Goal: Information Seeking & Learning: Learn about a topic

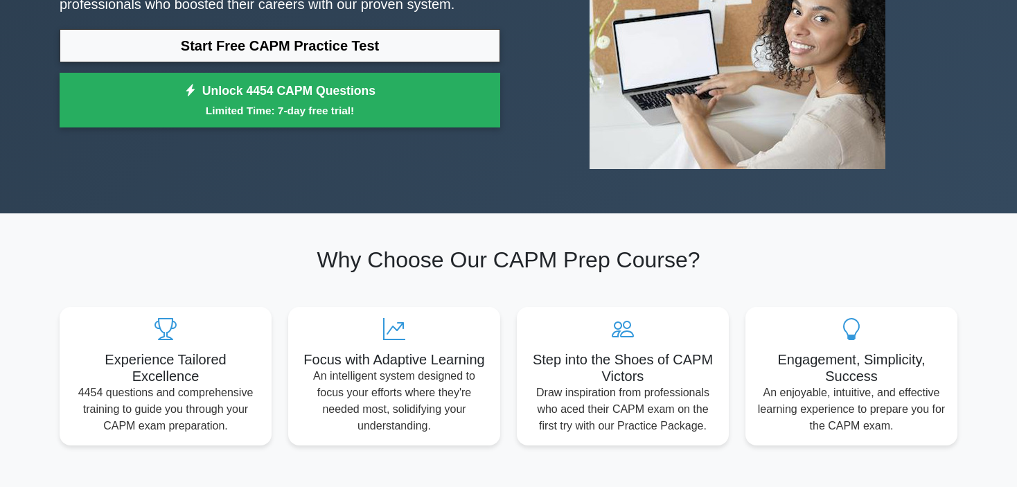
scroll to position [139, 0]
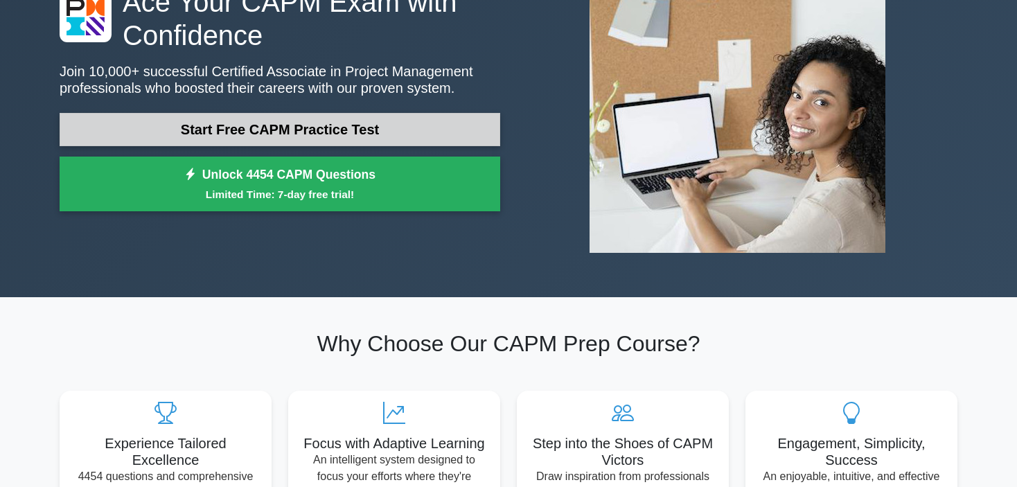
click at [434, 137] on link "Start Free CAPM Practice Test" at bounding box center [280, 129] width 441 height 33
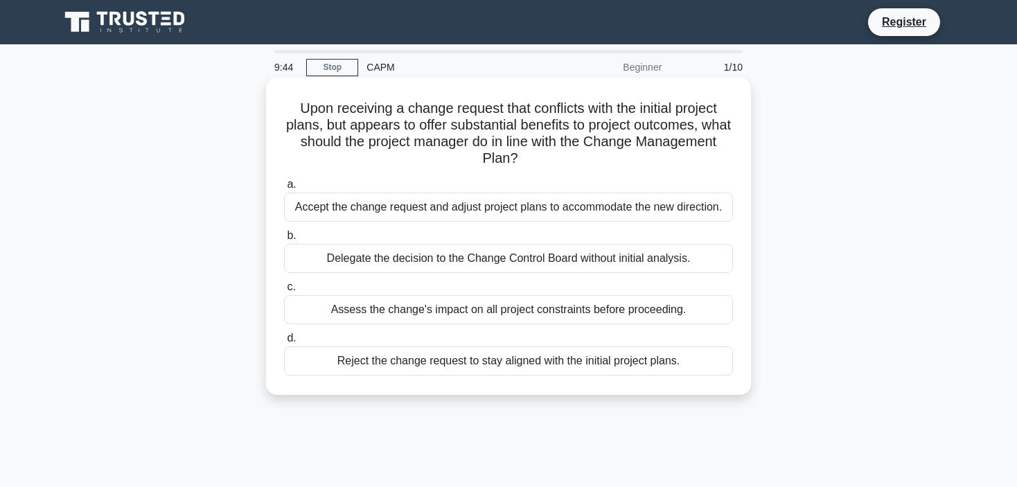
click at [545, 310] on div "Assess the change's impact on all project constraints before proceeding." at bounding box center [508, 309] width 449 height 29
click at [284, 292] on input "c. Assess the change's impact on all project constraints before proceeding." at bounding box center [284, 287] width 0 height 9
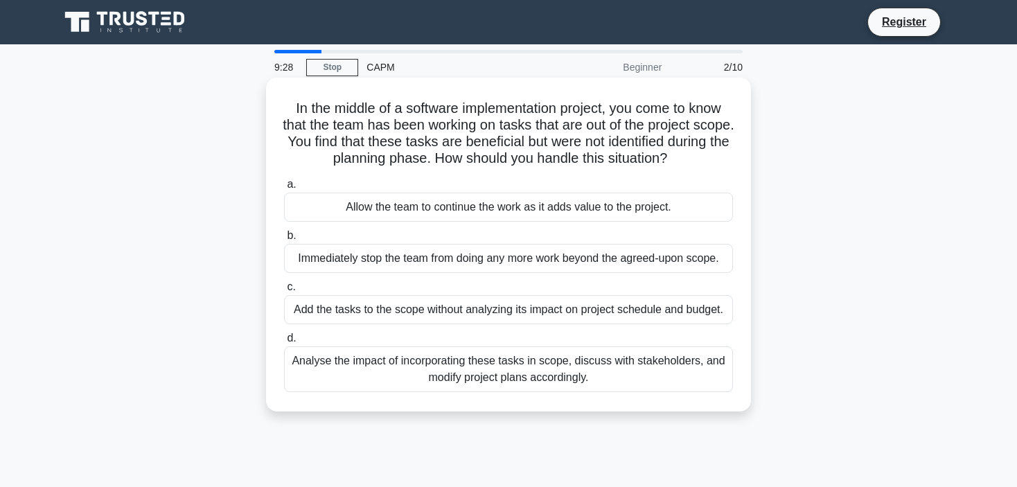
click at [454, 371] on div "Analyse the impact of incorporating these tasks in scope, discuss with stakehol…" at bounding box center [508, 369] width 449 height 46
click at [284, 343] on input "d. Analyse the impact of incorporating these tasks in scope, discuss with stake…" at bounding box center [284, 338] width 0 height 9
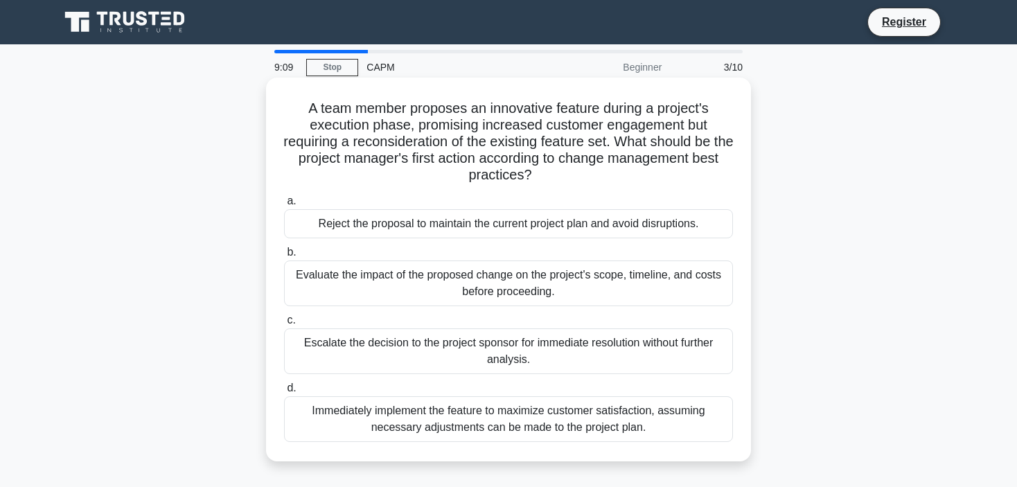
click at [506, 285] on div "Evaluate the impact of the proposed change on the project's scope, timeline, an…" at bounding box center [508, 283] width 449 height 46
click at [284, 257] on input "b. Evaluate the impact of the proposed change on the project's scope, timeline,…" at bounding box center [284, 252] width 0 height 9
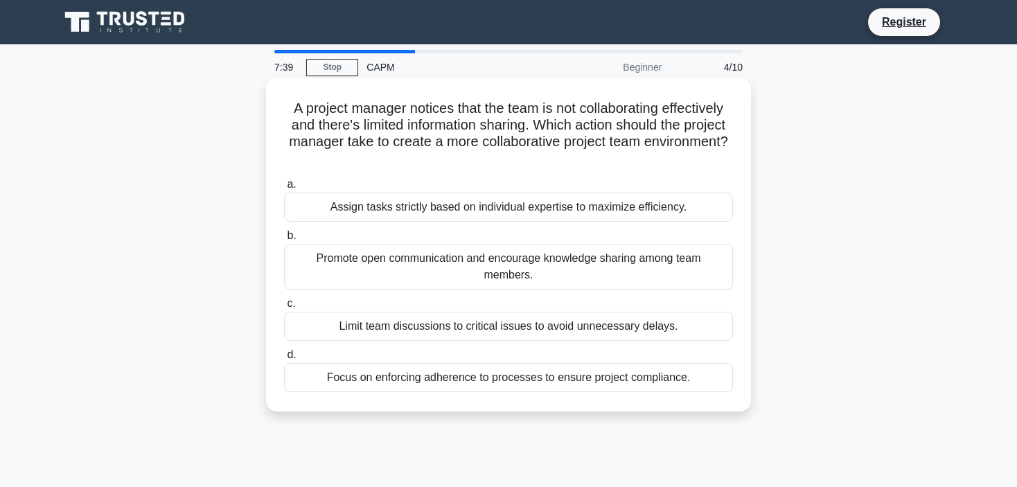
click at [567, 269] on div "Promote open communication and encourage knowledge sharing among team members." at bounding box center [508, 267] width 449 height 46
click at [284, 240] on input "b. Promote open communication and encourage knowledge sharing among team member…" at bounding box center [284, 235] width 0 height 9
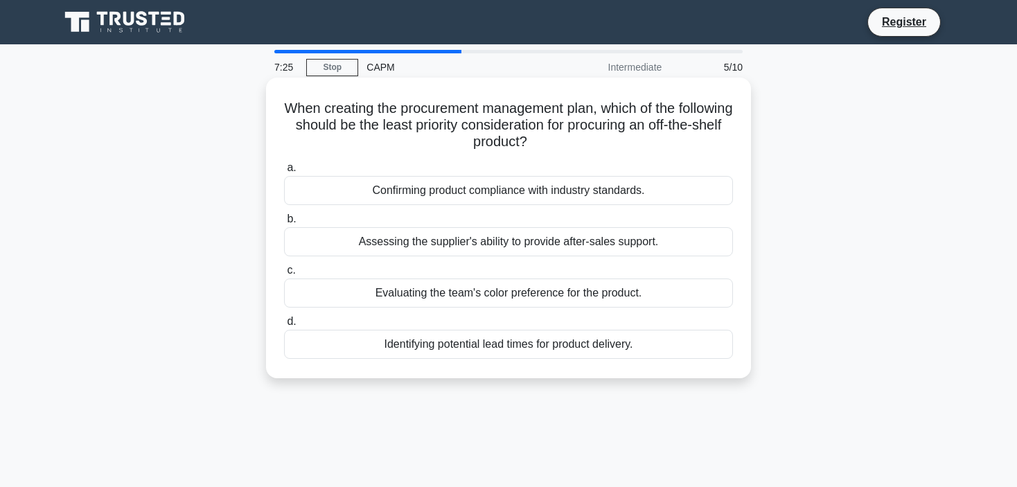
click at [528, 188] on div "Confirming product compliance with industry standards." at bounding box center [508, 190] width 449 height 29
click at [284, 173] on input "a. Confirming product compliance with industry standards." at bounding box center [284, 167] width 0 height 9
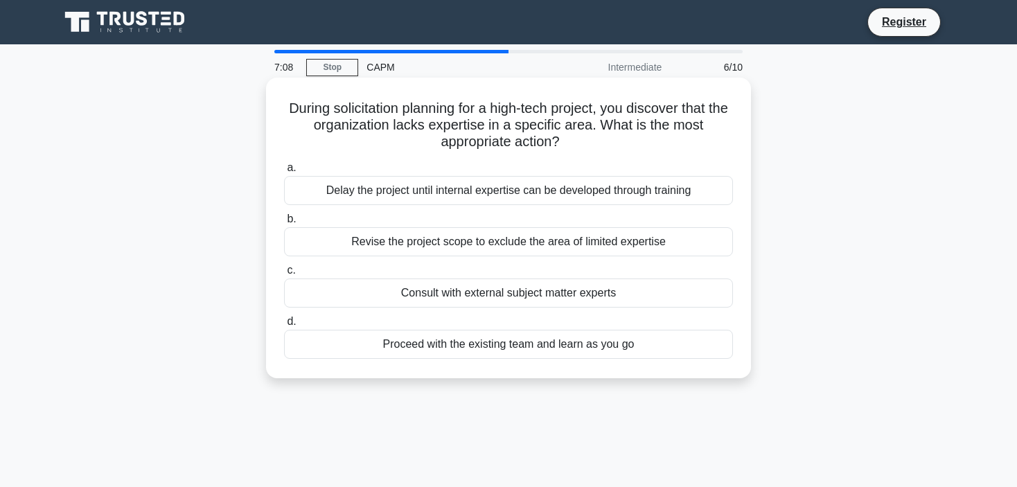
click at [538, 244] on div "Revise the project scope to exclude the area of limited expertise" at bounding box center [508, 241] width 449 height 29
click at [284, 224] on input "b. Revise the project scope to exclude the area of limited expertise" at bounding box center [284, 219] width 0 height 9
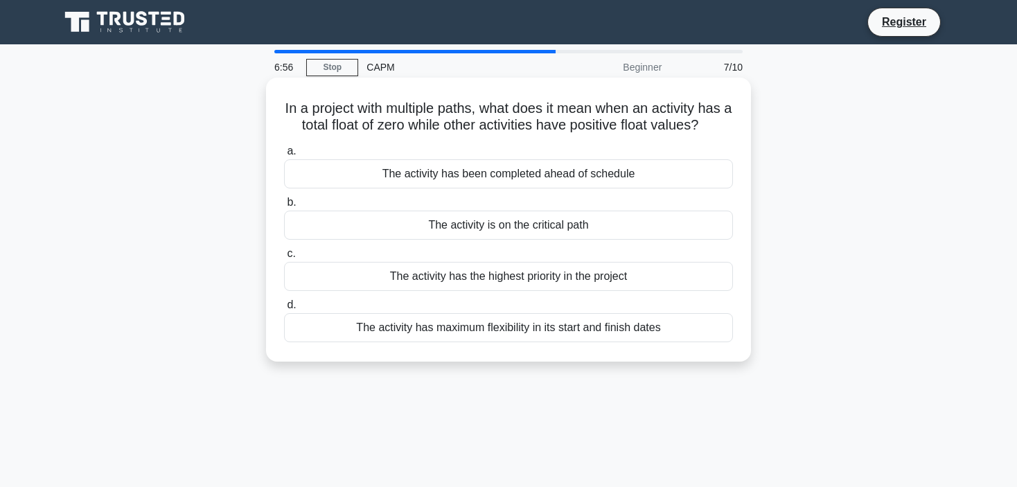
click at [536, 229] on div "The activity is on the critical path" at bounding box center [508, 225] width 449 height 29
click at [284, 207] on input "b. The activity is on the critical path" at bounding box center [284, 202] width 0 height 9
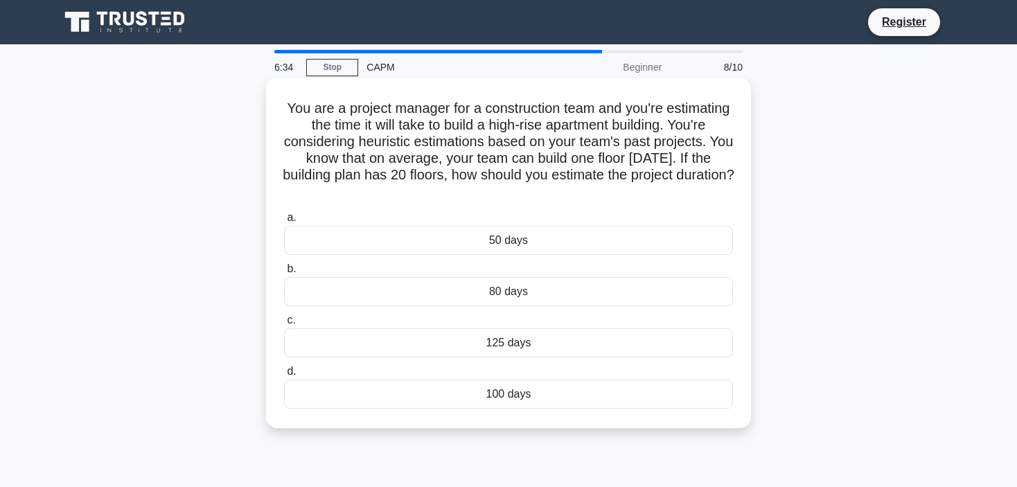
click at [545, 400] on div "100 days" at bounding box center [508, 394] width 449 height 29
click at [284, 376] on input "d. 100 days" at bounding box center [284, 371] width 0 height 9
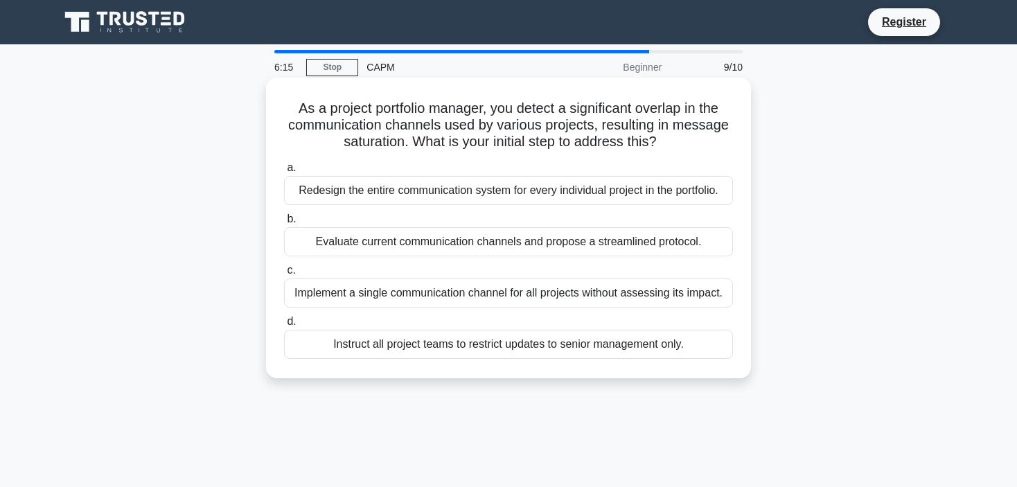
click at [565, 242] on div "Evaluate current communication channels and propose a streamlined protocol." at bounding box center [508, 241] width 449 height 29
click at [284, 224] on input "b. Evaluate current communication channels and propose a streamlined protocol." at bounding box center [284, 219] width 0 height 9
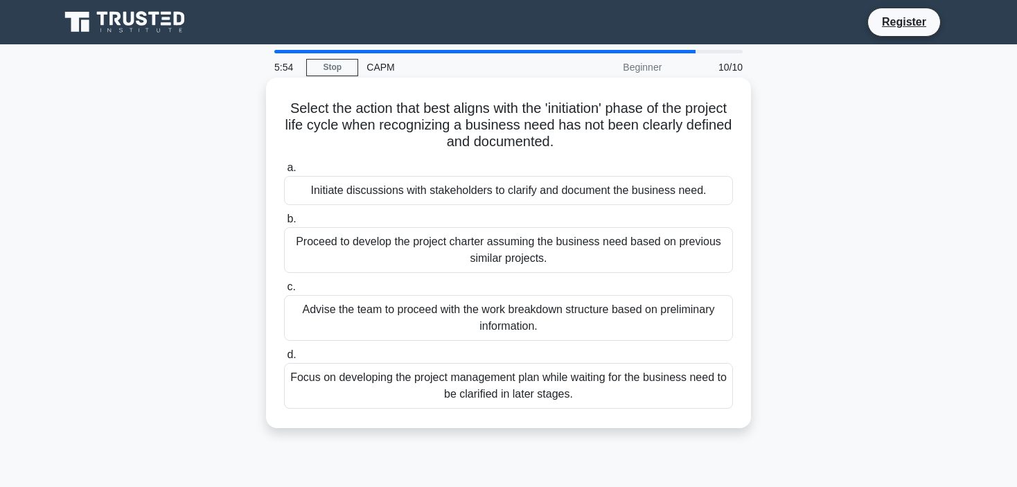
click at [556, 188] on div "Initiate discussions with stakeholders to clarify and document the business nee…" at bounding box center [508, 190] width 449 height 29
click at [284, 173] on input "a. Initiate discussions with stakeholders to clarify and document the business …" at bounding box center [284, 167] width 0 height 9
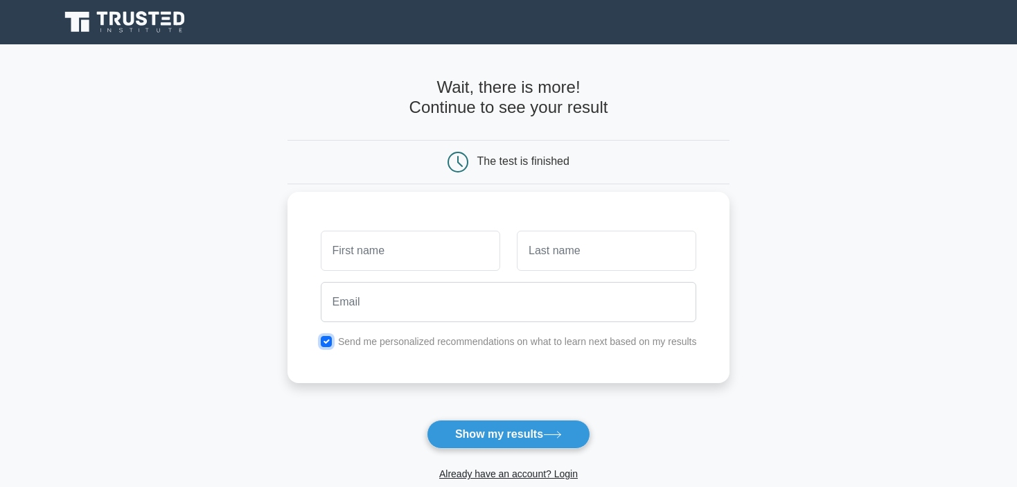
click at [327, 344] on input "checkbox" at bounding box center [326, 341] width 11 height 11
checkbox input "false"
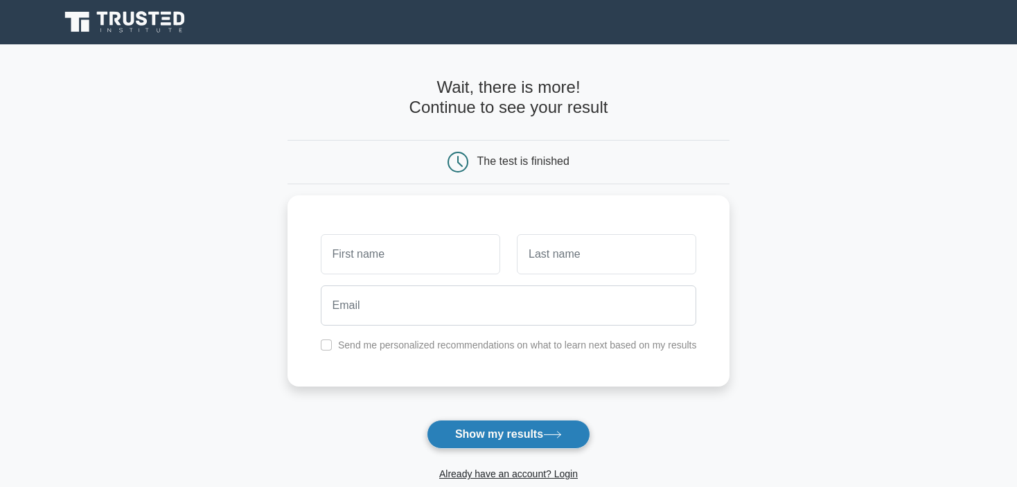
click at [476, 430] on button "Show my results" at bounding box center [508, 434] width 163 height 29
